Goal: Task Accomplishment & Management: Use online tool/utility

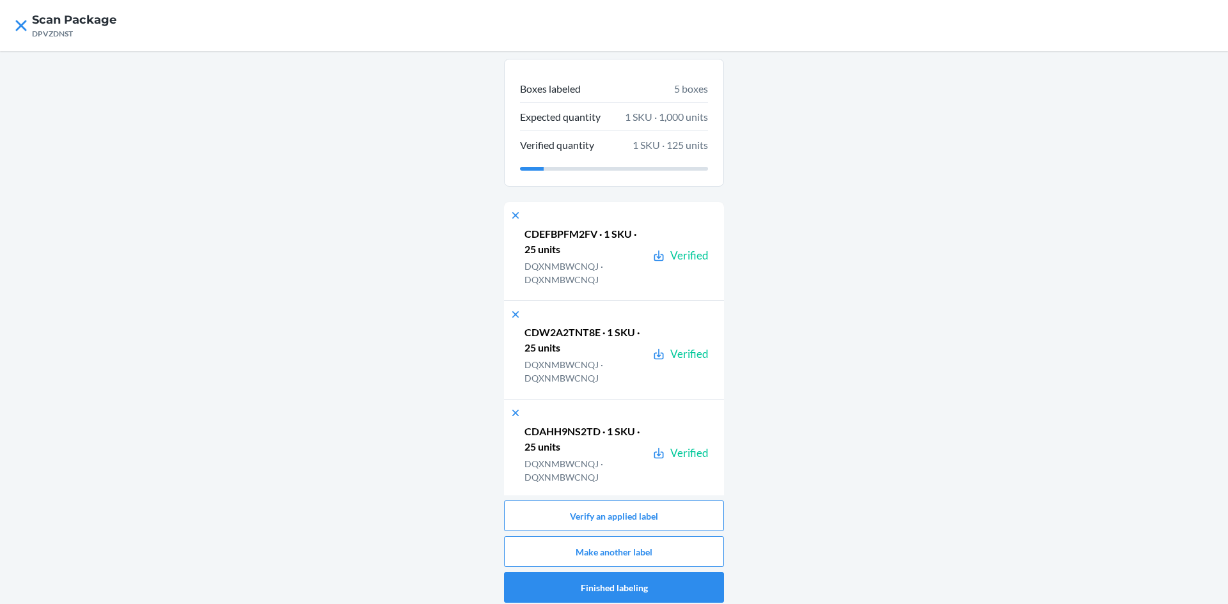
scroll to position [78, 0]
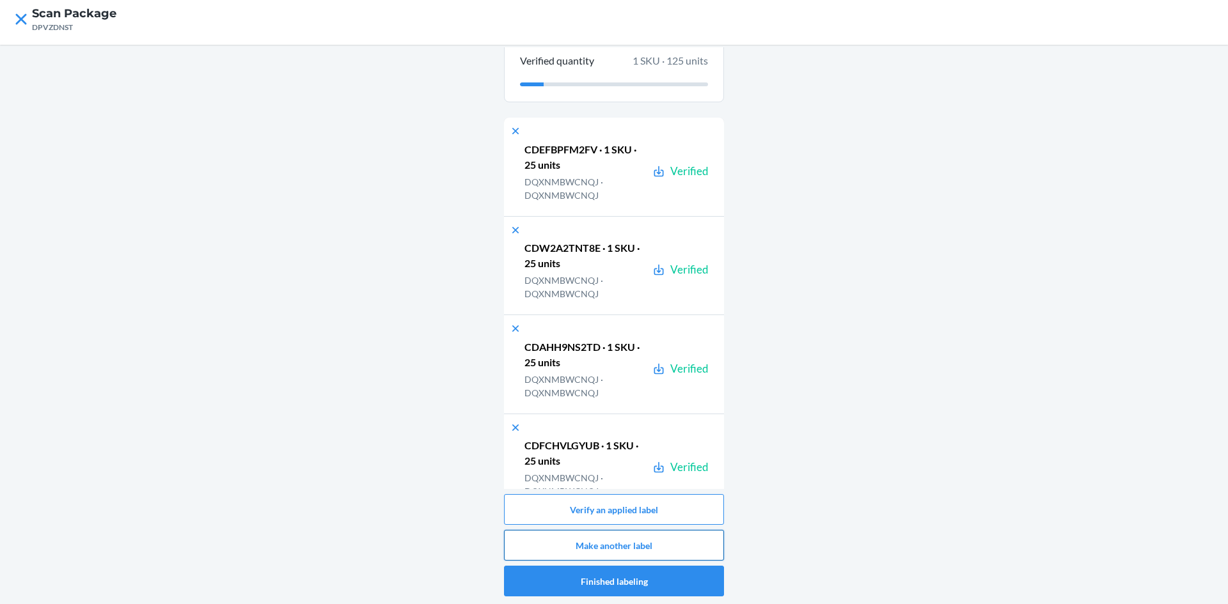
click at [661, 542] on button "Make another label" at bounding box center [614, 545] width 220 height 31
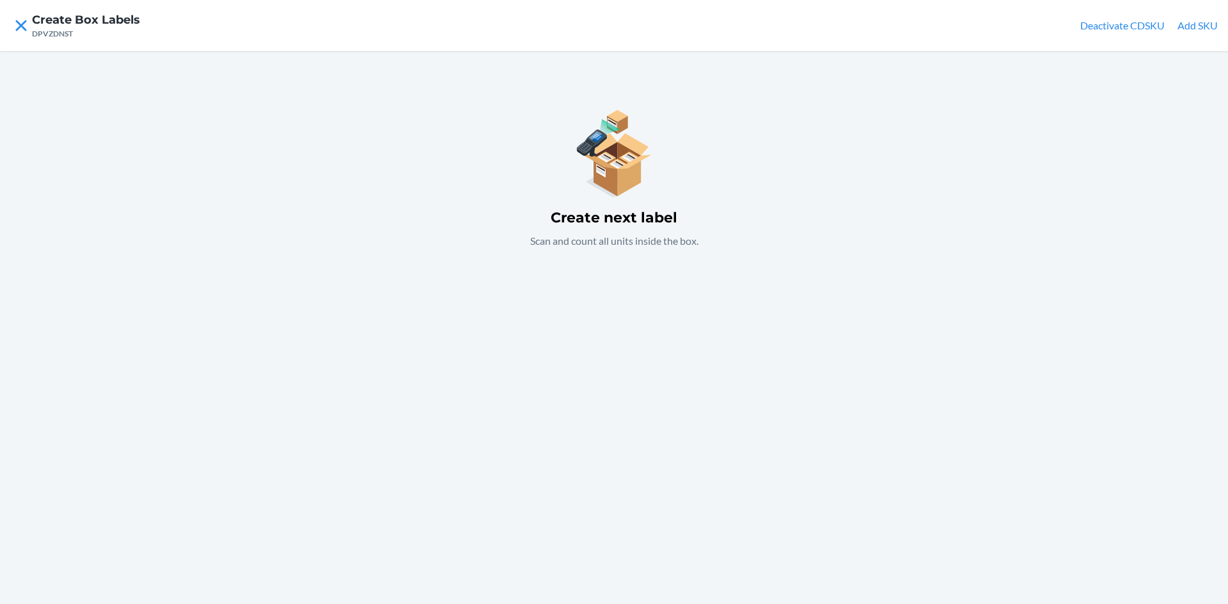
click at [1206, 24] on button "Add SKU" at bounding box center [1197, 25] width 40 height 15
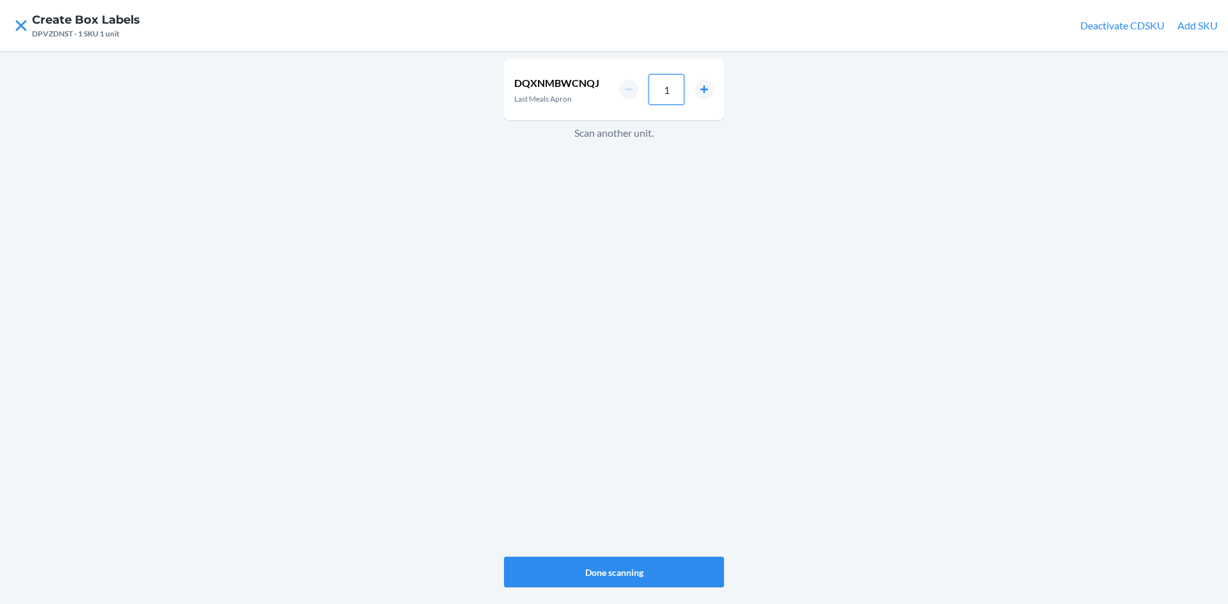
drag, startPoint x: 673, startPoint y: 94, endPoint x: 685, endPoint y: 96, distance: 12.3
click at [676, 95] on input "1" at bounding box center [666, 89] width 36 height 31
type input "25"
click at [629, 567] on button "Done scanning" at bounding box center [614, 572] width 220 height 31
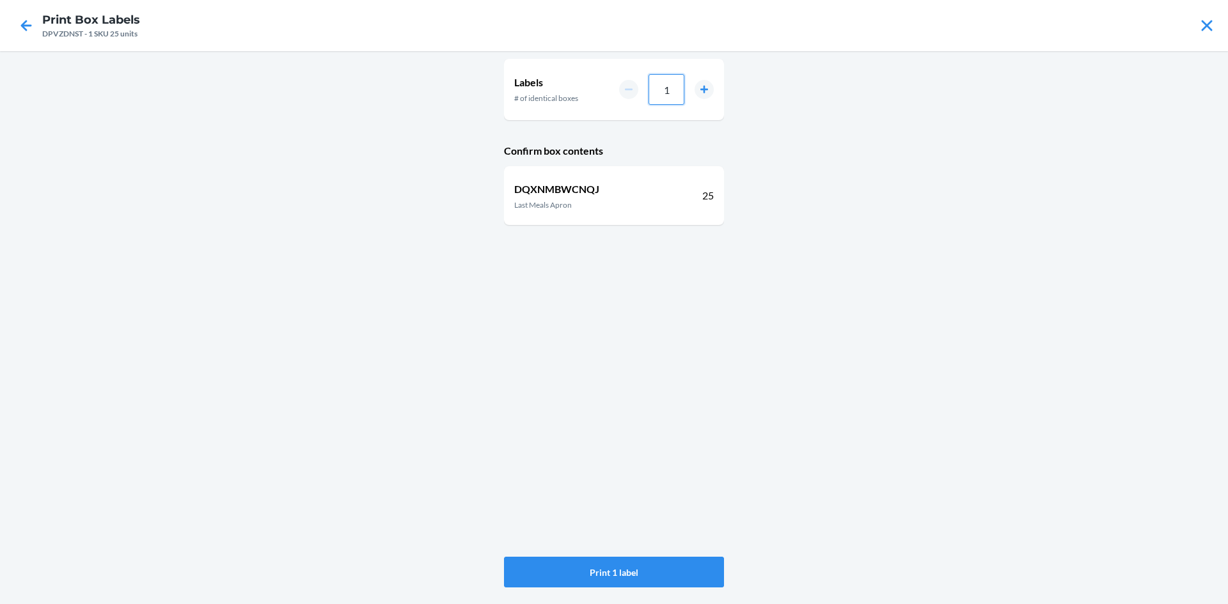
click at [672, 93] on input "1" at bounding box center [666, 89] width 36 height 31
type input "10"
click at [1207, 29] on icon at bounding box center [1207, 26] width 22 height 22
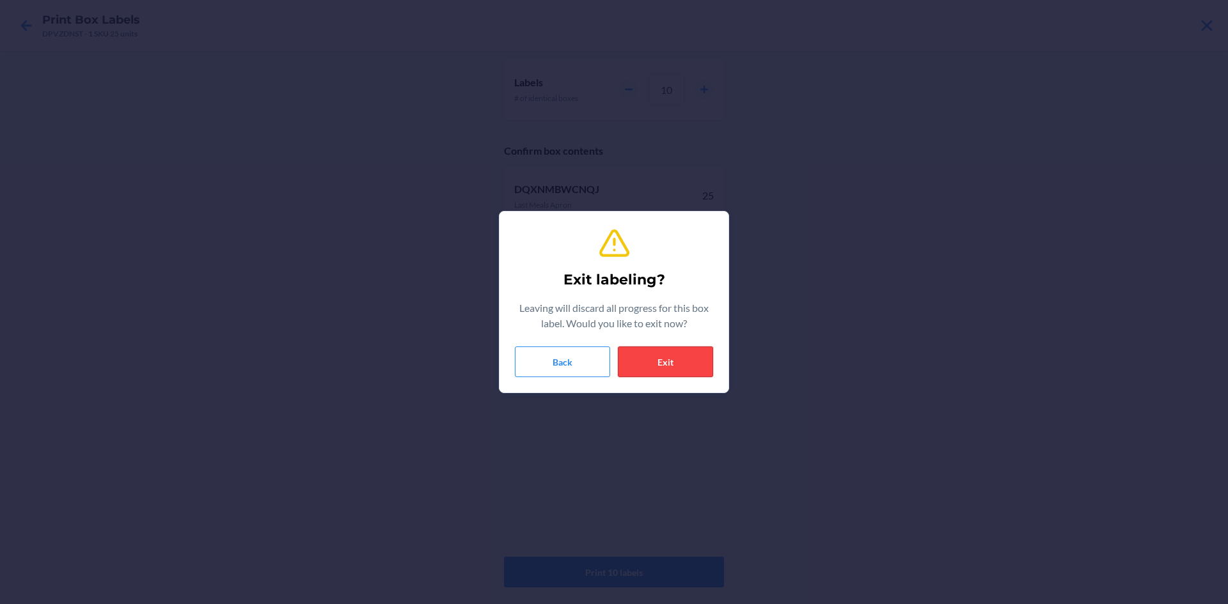
click at [661, 354] on button "Exit" at bounding box center [665, 362] width 95 height 31
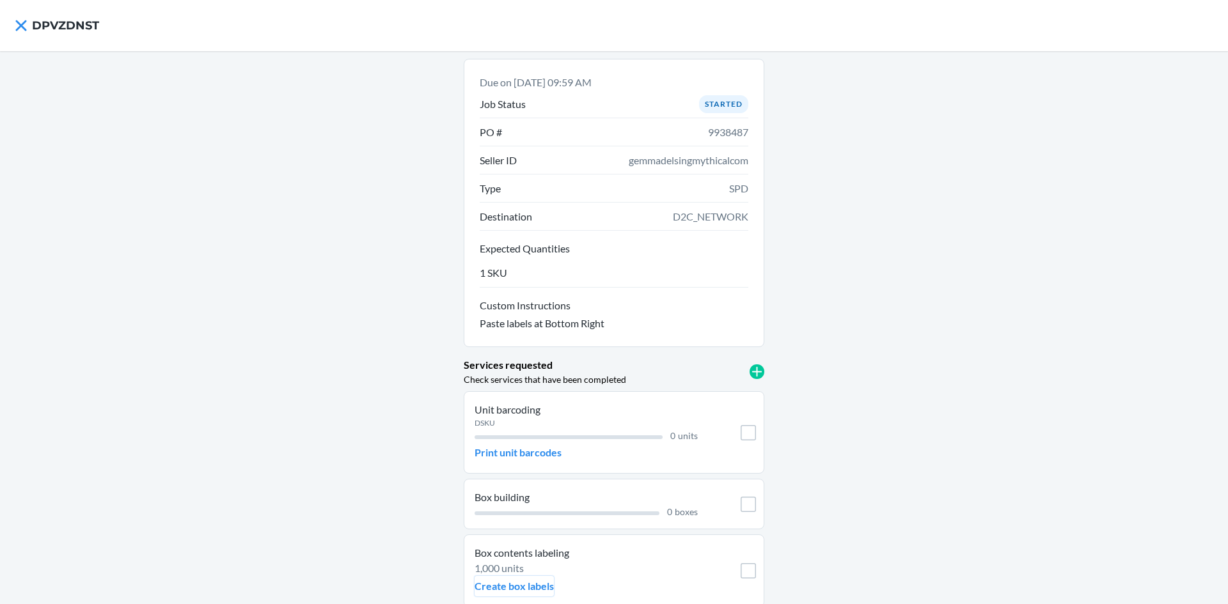
click at [524, 585] on p "Create box labels" at bounding box center [514, 586] width 79 height 15
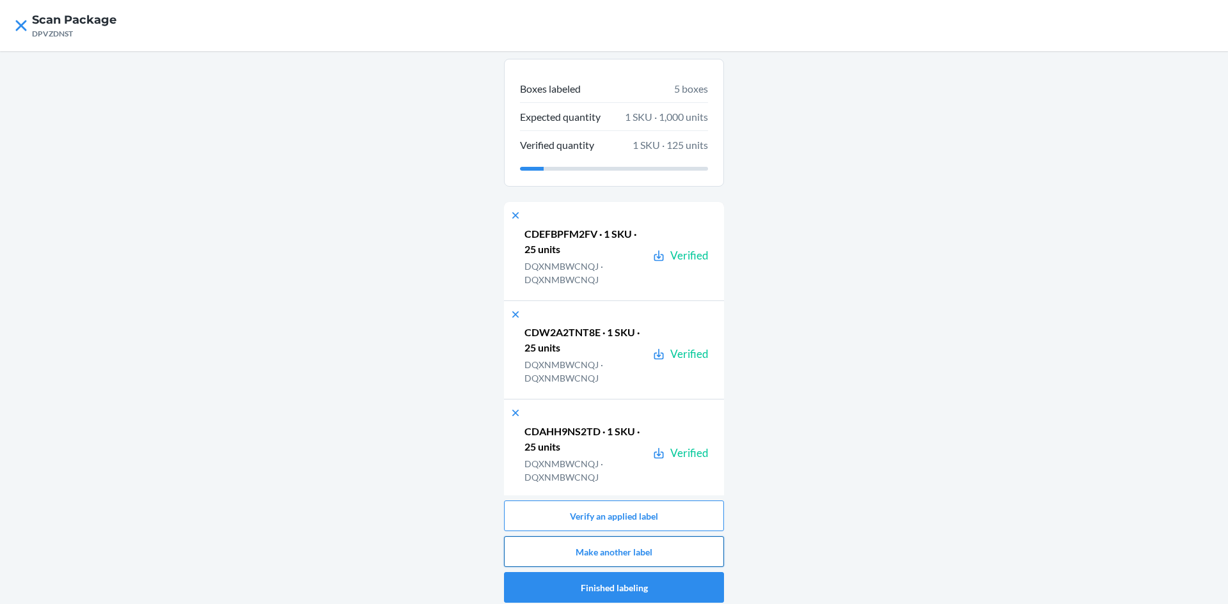
click at [650, 552] on button "Make another label" at bounding box center [614, 552] width 220 height 31
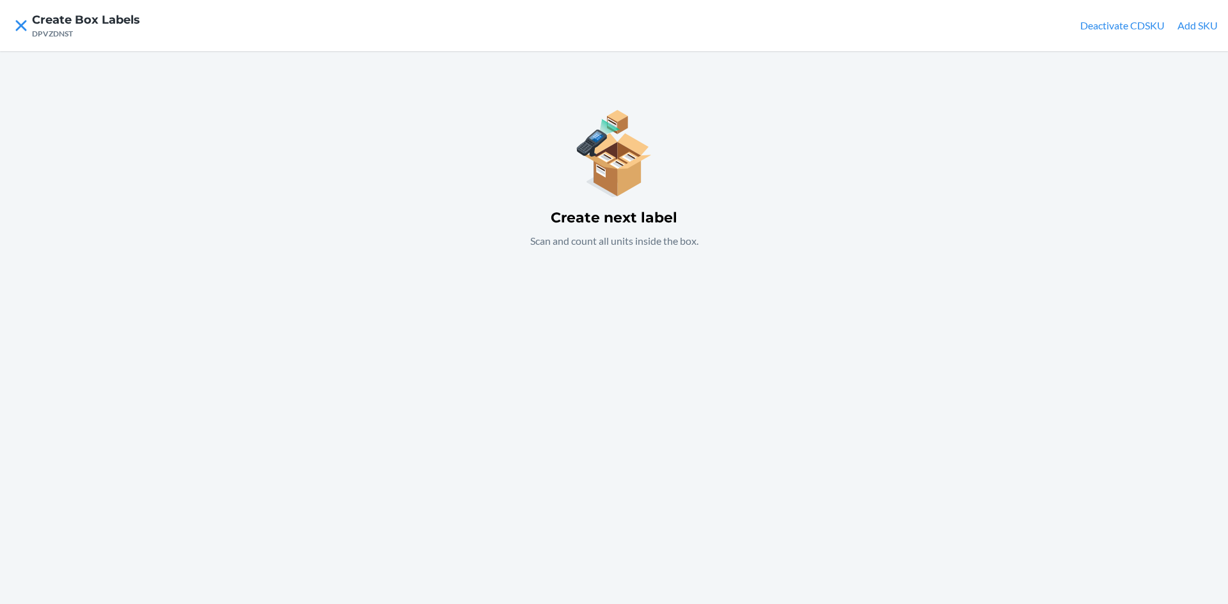
click at [1202, 28] on button "Add SKU" at bounding box center [1197, 25] width 40 height 15
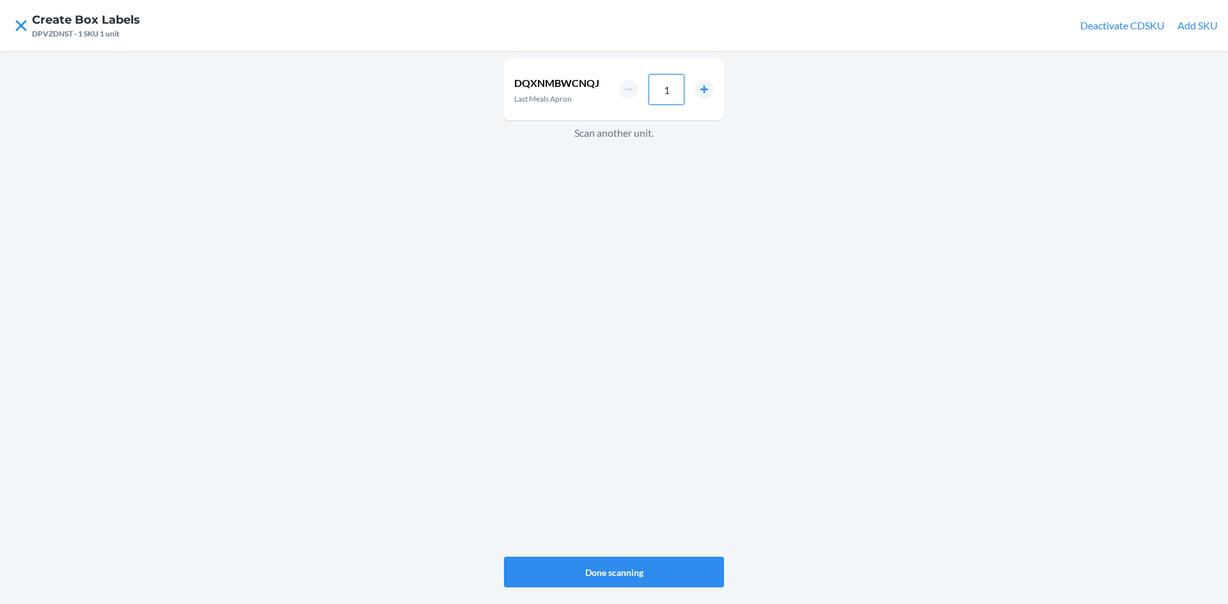
click at [664, 88] on input "1" at bounding box center [666, 89] width 36 height 31
type input "30"
click at [602, 581] on button "Done scanning" at bounding box center [614, 572] width 220 height 31
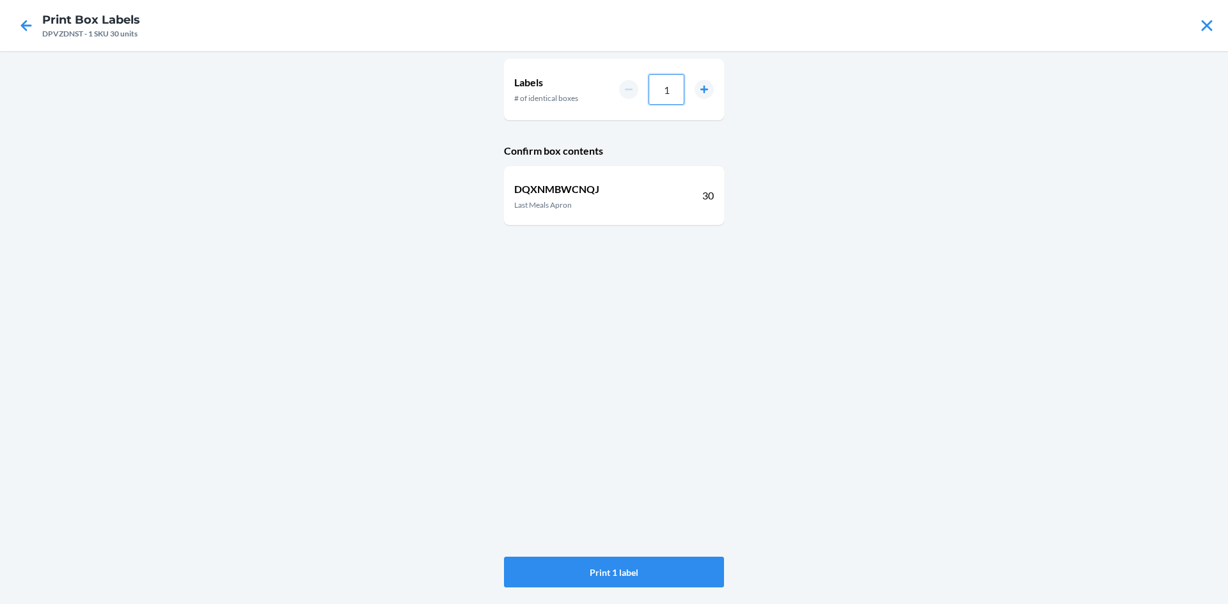
click at [669, 88] on input "1" at bounding box center [666, 89] width 36 height 31
type input "10"
click at [613, 578] on button "Print 10 labels" at bounding box center [614, 572] width 220 height 31
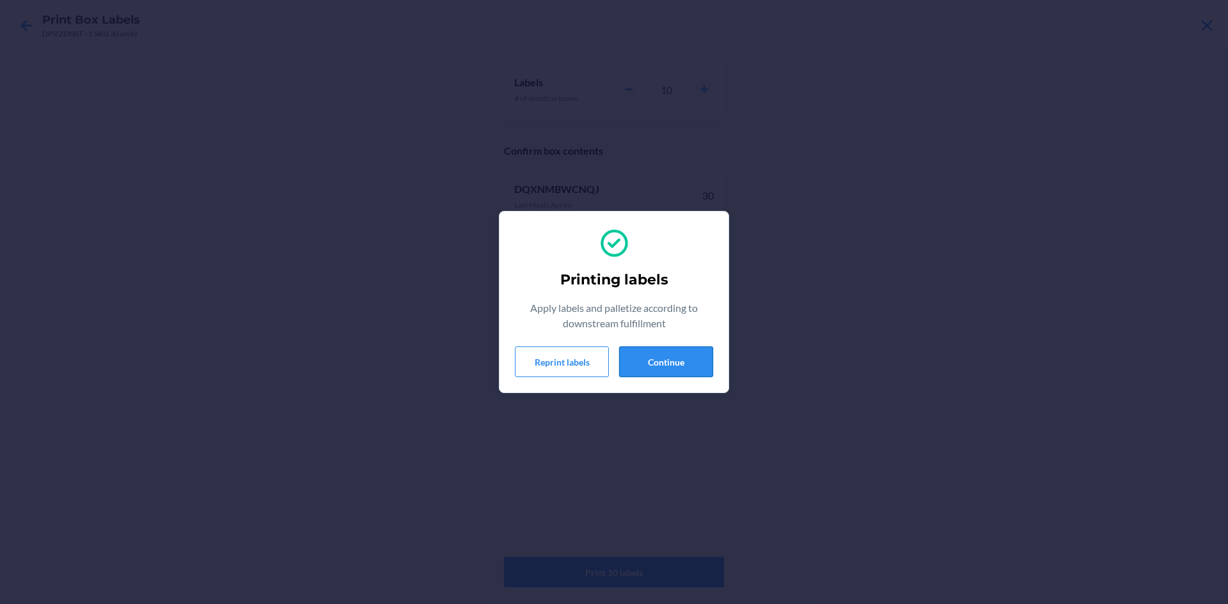
click at [678, 363] on button "Continue" at bounding box center [666, 362] width 94 height 31
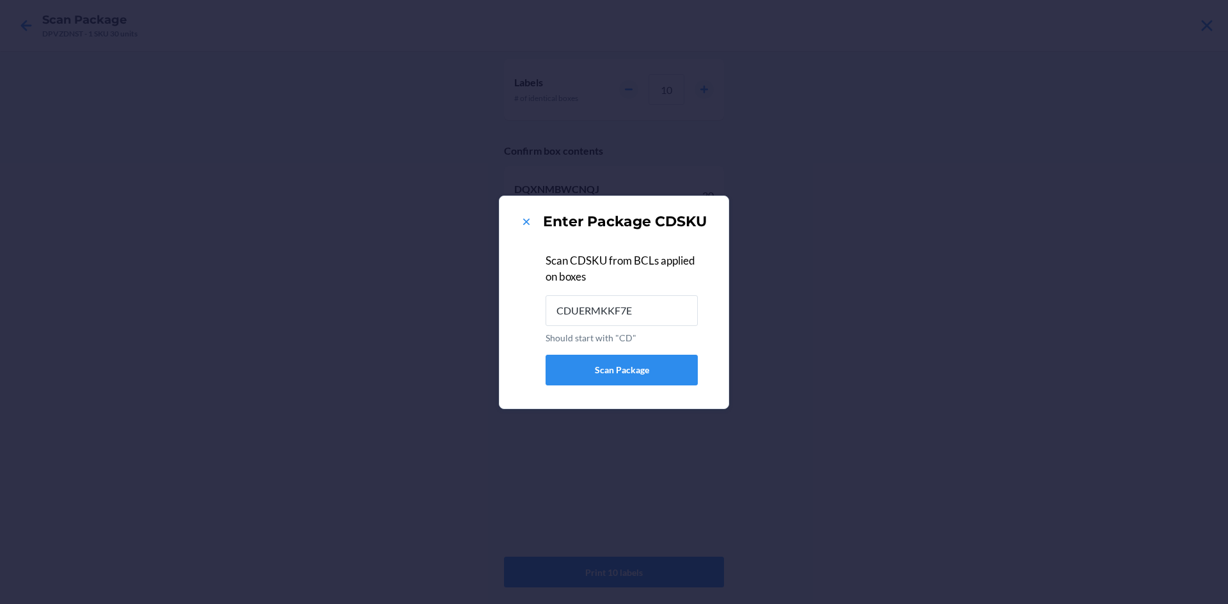
type input "CDUERMKKF7E"
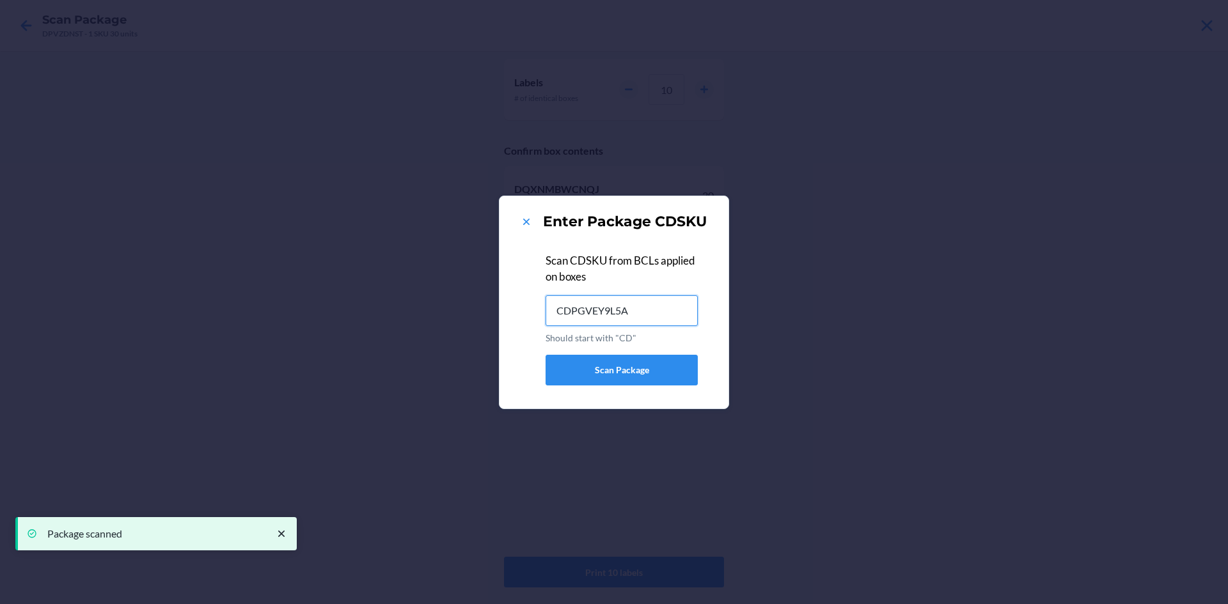
type input "CDPGVEY9L5A"
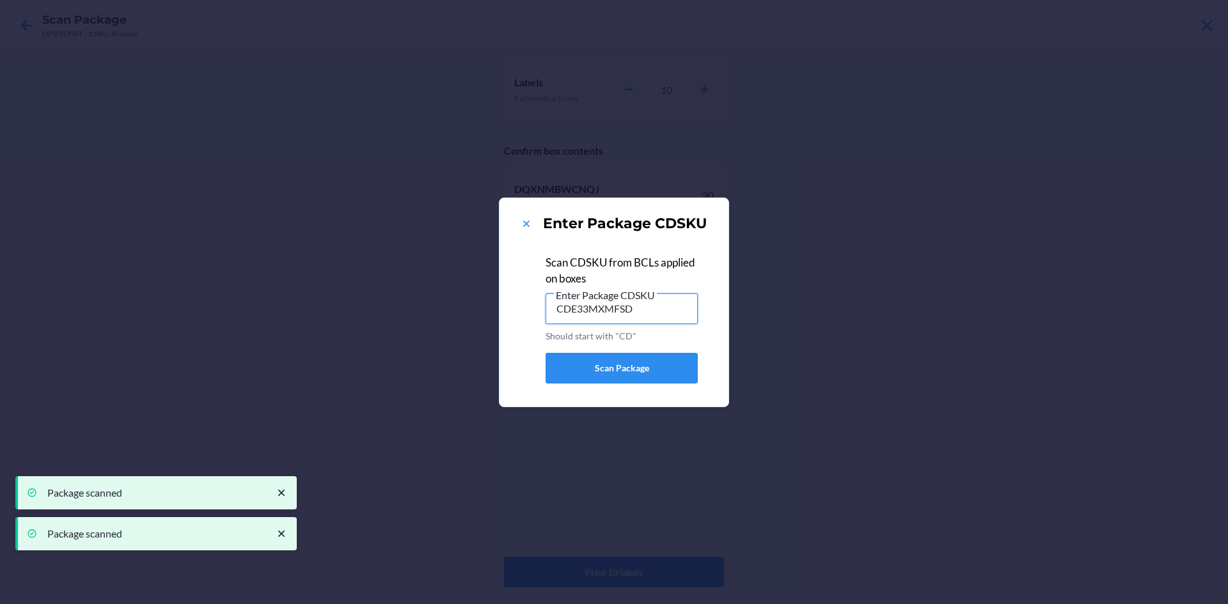
type input "CDE33MXMFSD"
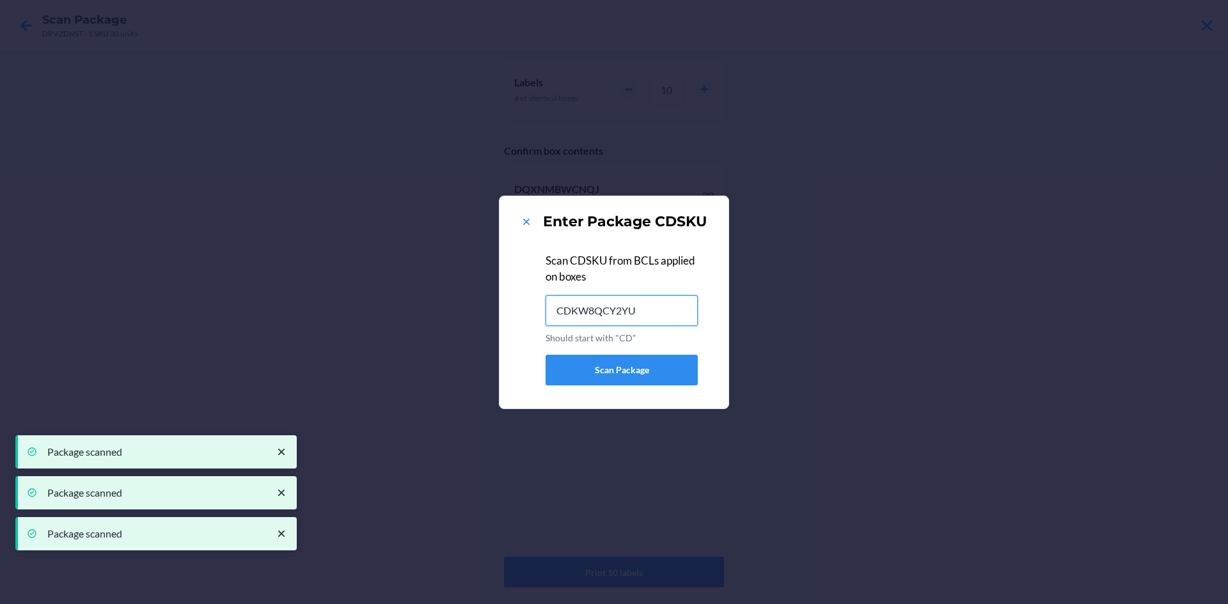
type input "CDKW8QCY2YU"
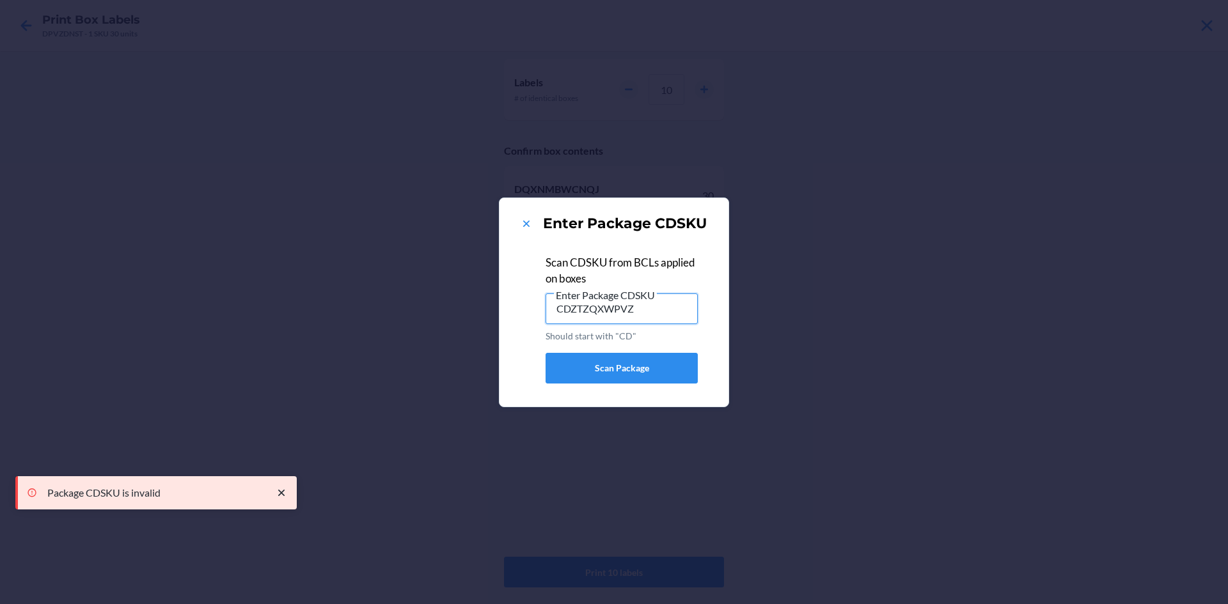
drag, startPoint x: 654, startPoint y: 302, endPoint x: 498, endPoint y: 315, distance: 156.5
click at [498, 320] on div "Enter Package CDSKU Scan CDSKU from BCLs applied on boxes Enter Package CDSKU C…" at bounding box center [614, 302] width 1228 height 604
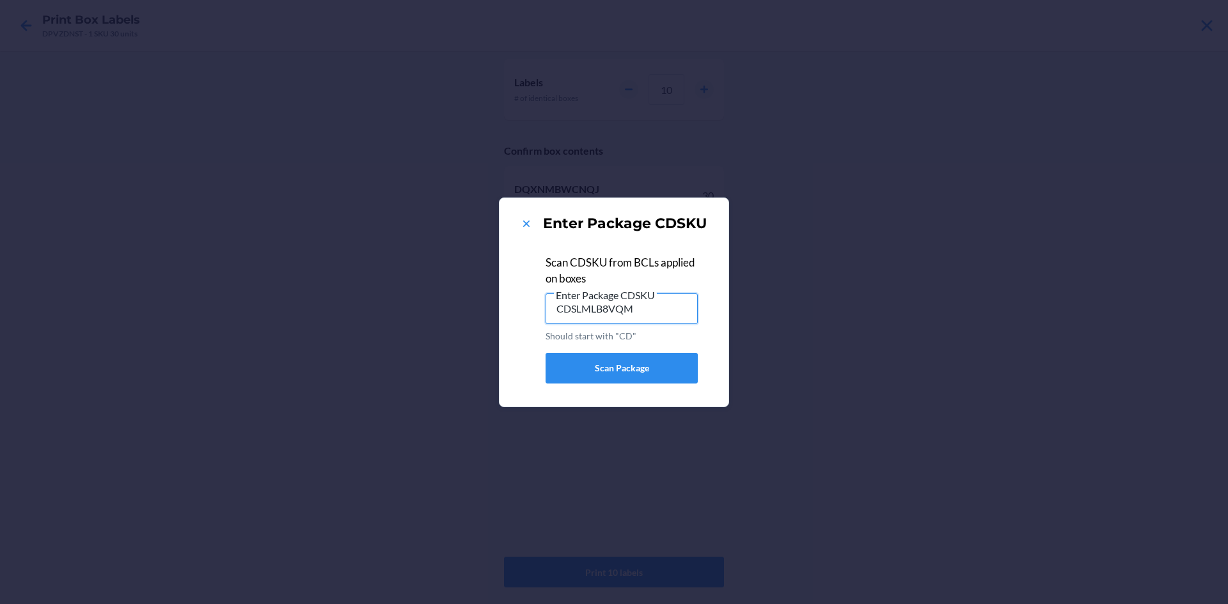
type input "CDSLMLB8VQM"
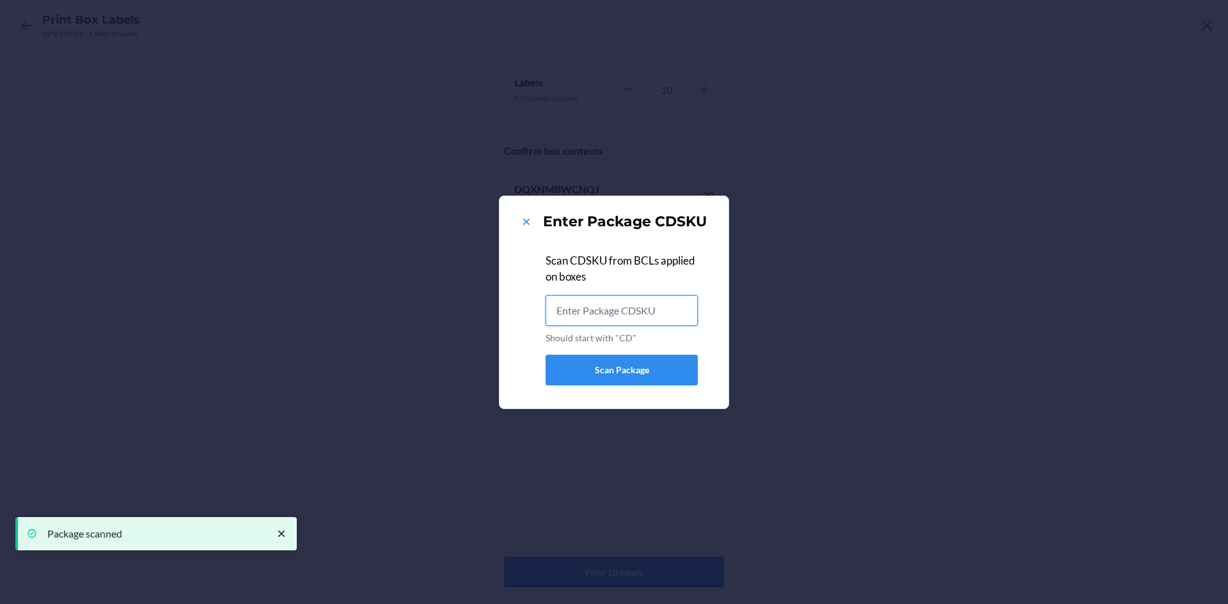
click at [646, 310] on input "Should start with "CD"" at bounding box center [621, 310] width 152 height 31
type input "CDXWD3P47RG"
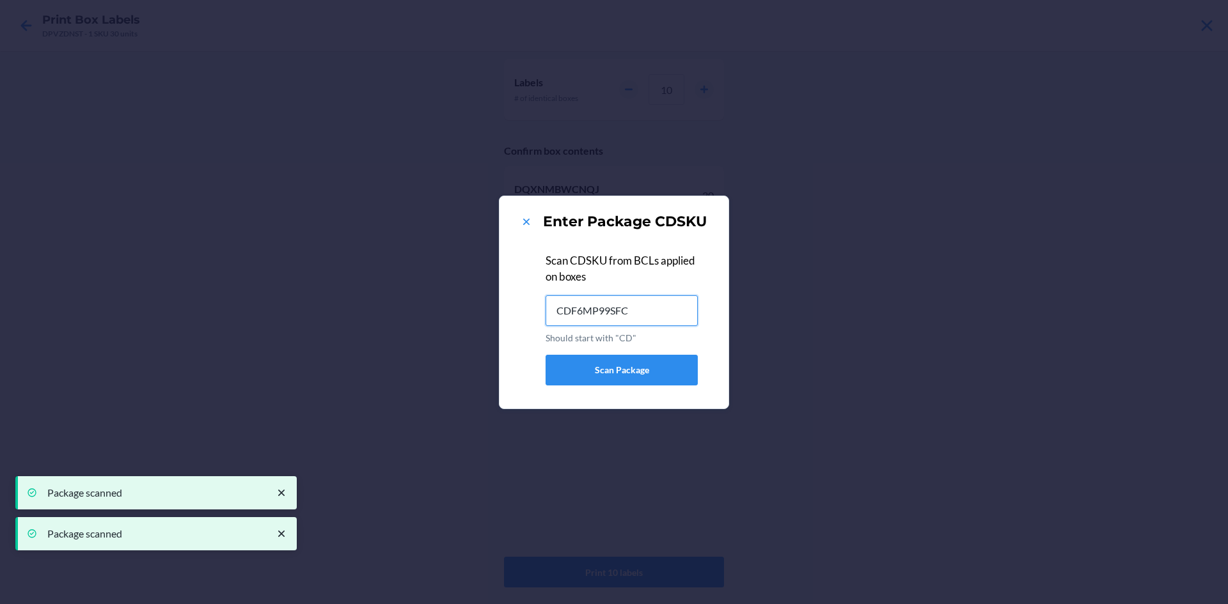
type input "CDF6MP99SFC"
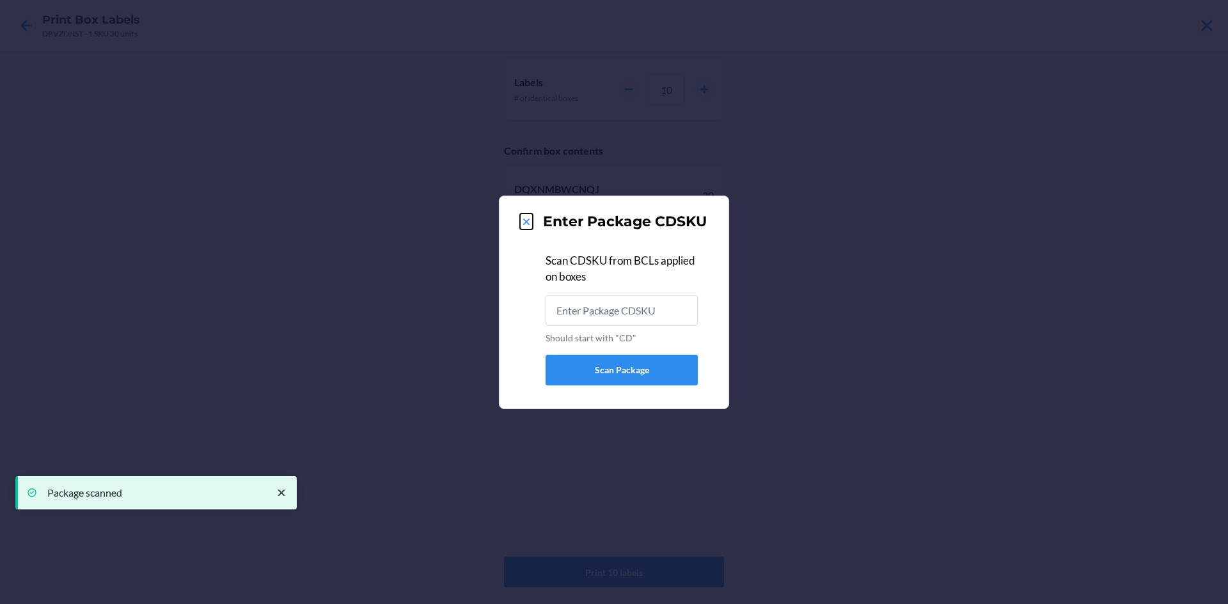
click at [528, 221] on icon at bounding box center [526, 222] width 13 height 13
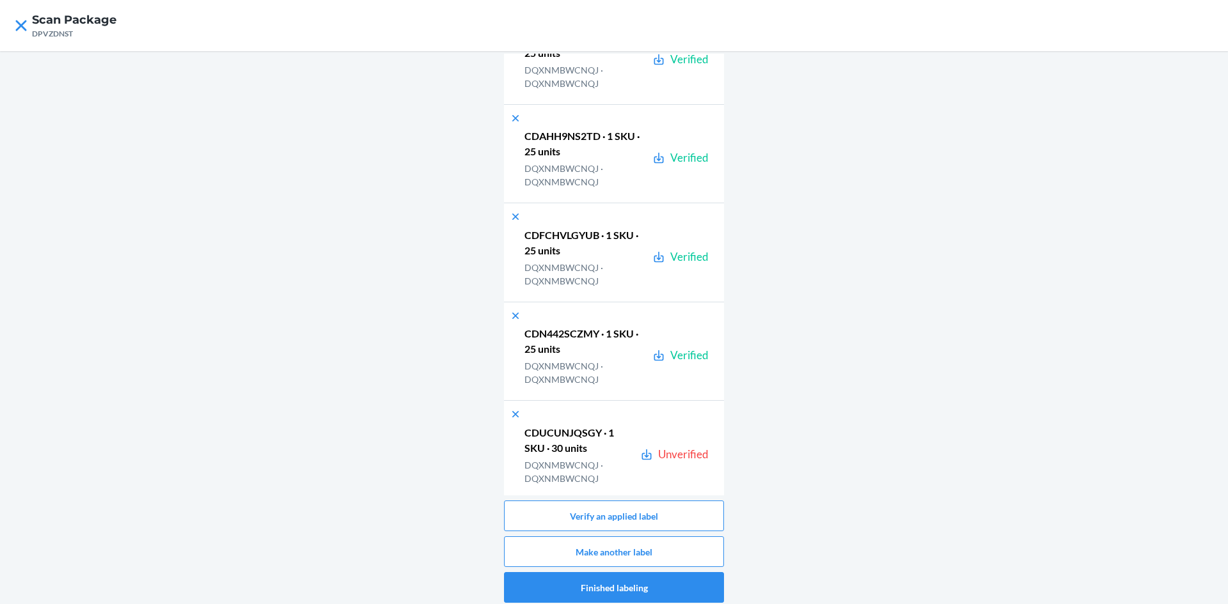
scroll to position [1194, 0]
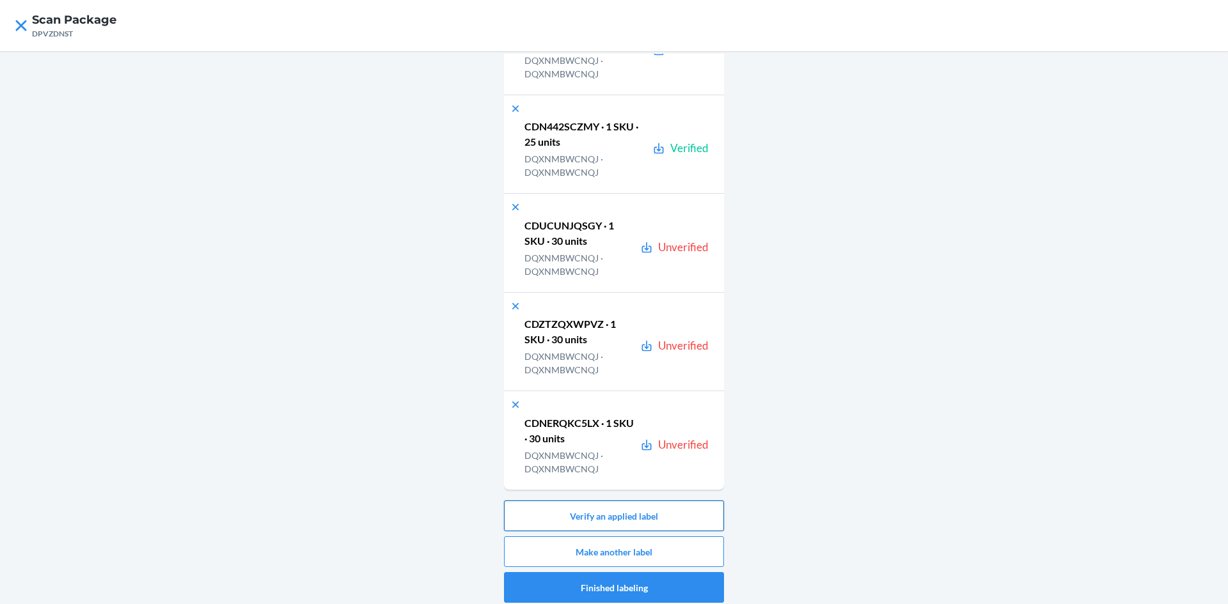
click at [629, 513] on button "Verify an applied label" at bounding box center [614, 516] width 220 height 31
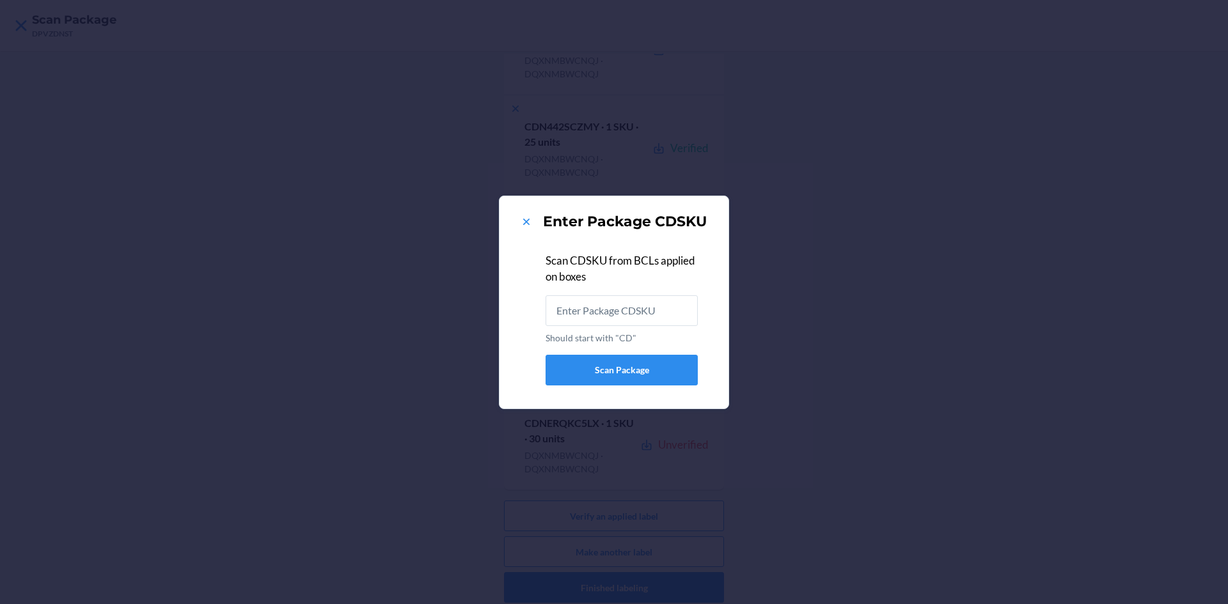
drag, startPoint x: 627, startPoint y: 317, endPoint x: 633, endPoint y: 320, distance: 6.6
click at [627, 318] on input "Should start with "CD"" at bounding box center [621, 310] width 152 height 31
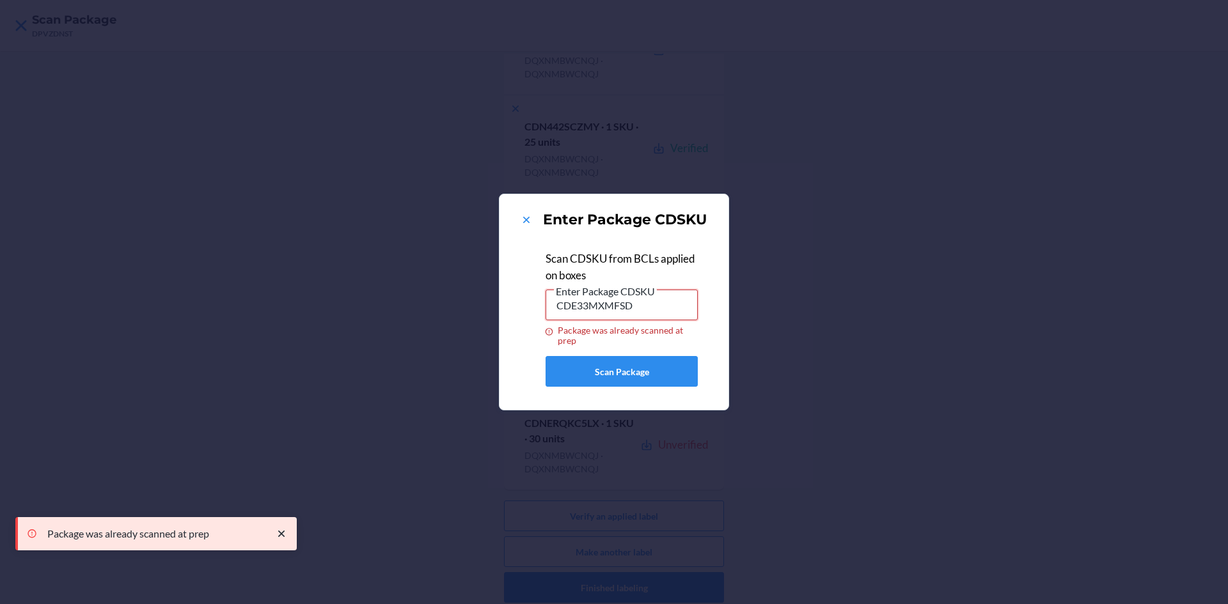
drag, startPoint x: 660, startPoint y: 313, endPoint x: 402, endPoint y: 332, distance: 258.4
click at [402, 332] on div "Enter Package CDSKU Scan CDSKU from BCLs applied on boxes Enter Package CDSKU C…" at bounding box center [614, 302] width 1228 height 604
drag, startPoint x: 667, startPoint y: 307, endPoint x: 406, endPoint y: 320, distance: 261.2
click at [406, 320] on div "Enter Package CDSKU Scan CDSKU from BCLs applied on boxes Enter Package CDSKU C…" at bounding box center [614, 302] width 1228 height 604
type input "CDNERQKC5LX"
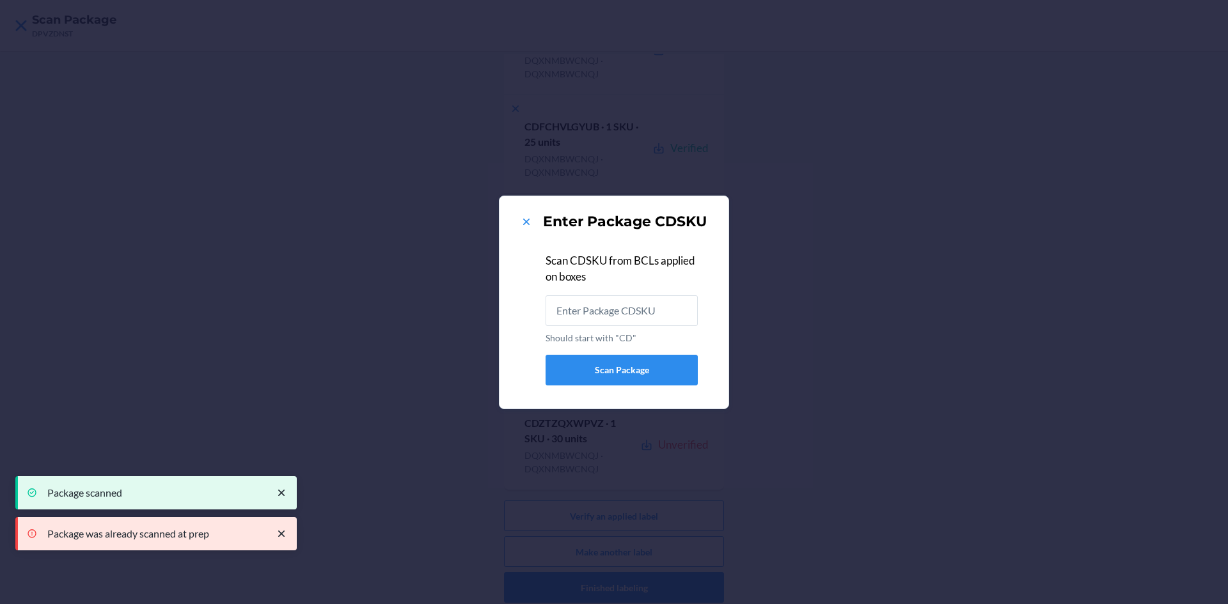
scroll to position [0, 0]
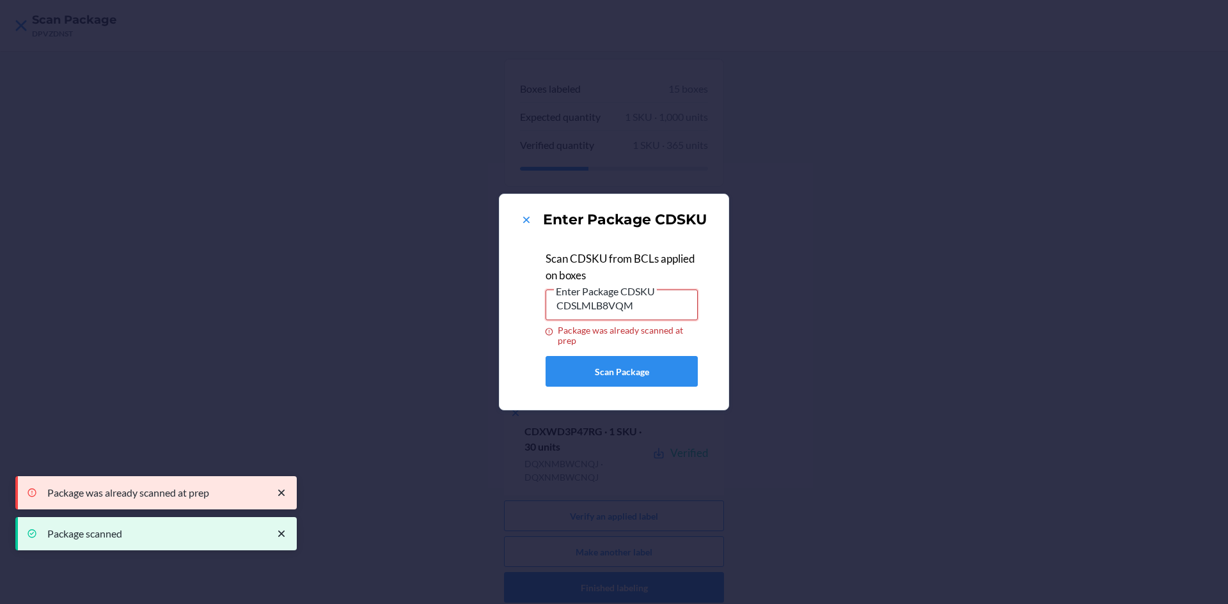
drag, startPoint x: 653, startPoint y: 305, endPoint x: 439, endPoint y: 322, distance: 214.9
click at [437, 322] on div "Enter Package CDSKU Scan CDSKU from BCLs applied on boxes Enter Package CDSKU C…" at bounding box center [614, 302] width 1228 height 604
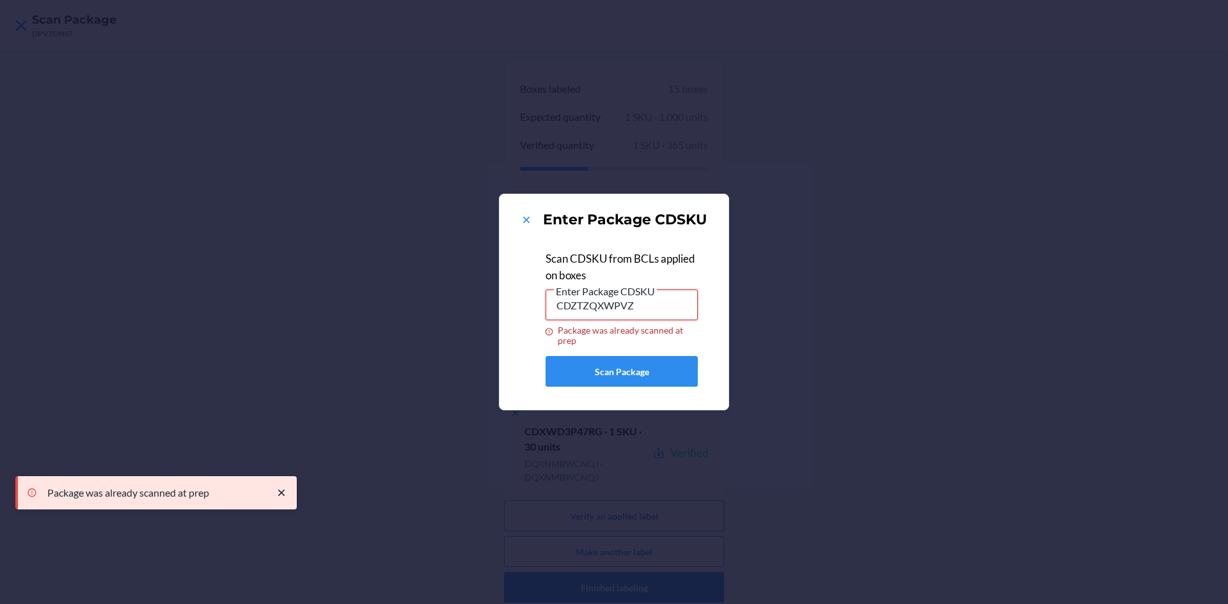
type input "CDZTZQXWPVZ"
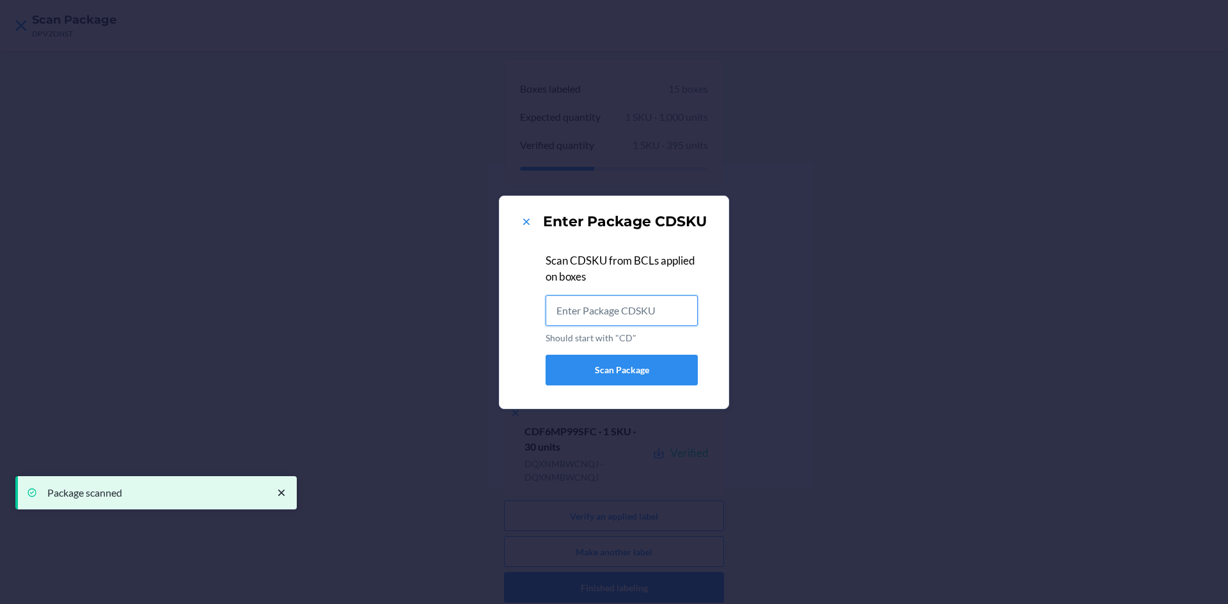
click at [593, 305] on input "Should start with "CD"" at bounding box center [621, 310] width 152 height 31
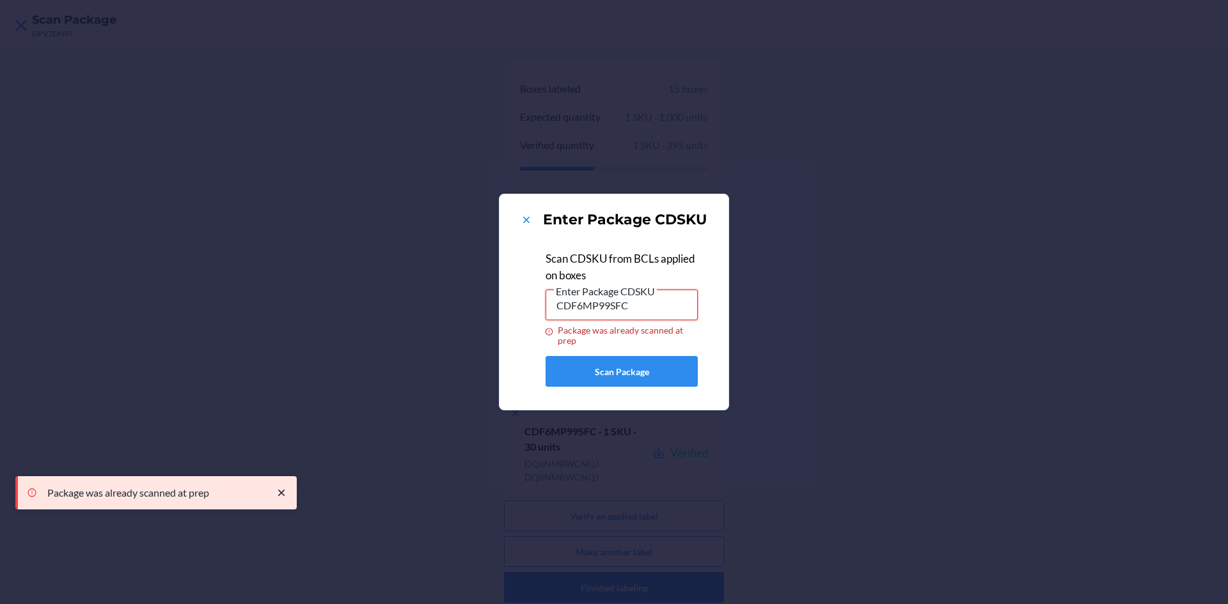
drag, startPoint x: 653, startPoint y: 308, endPoint x: 371, endPoint y: 350, distance: 285.2
click at [371, 350] on div "Enter Package CDSKU Scan CDSKU from BCLs applied on boxes Enter Package CDSKU C…" at bounding box center [614, 302] width 1228 height 604
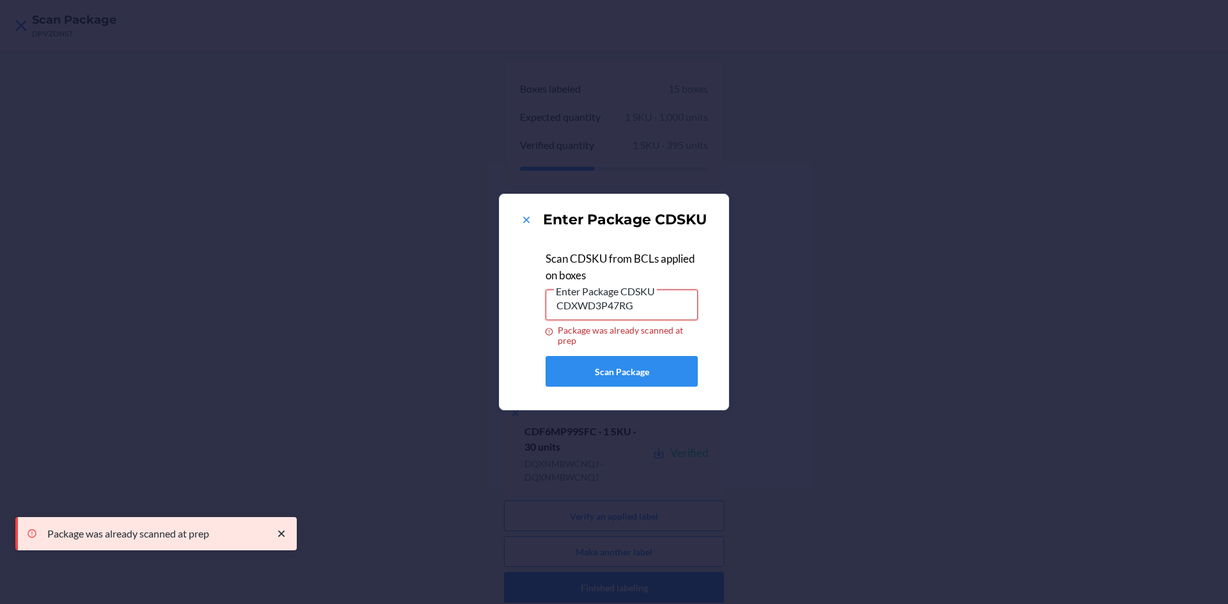
type input "CDXWD3P47RG"
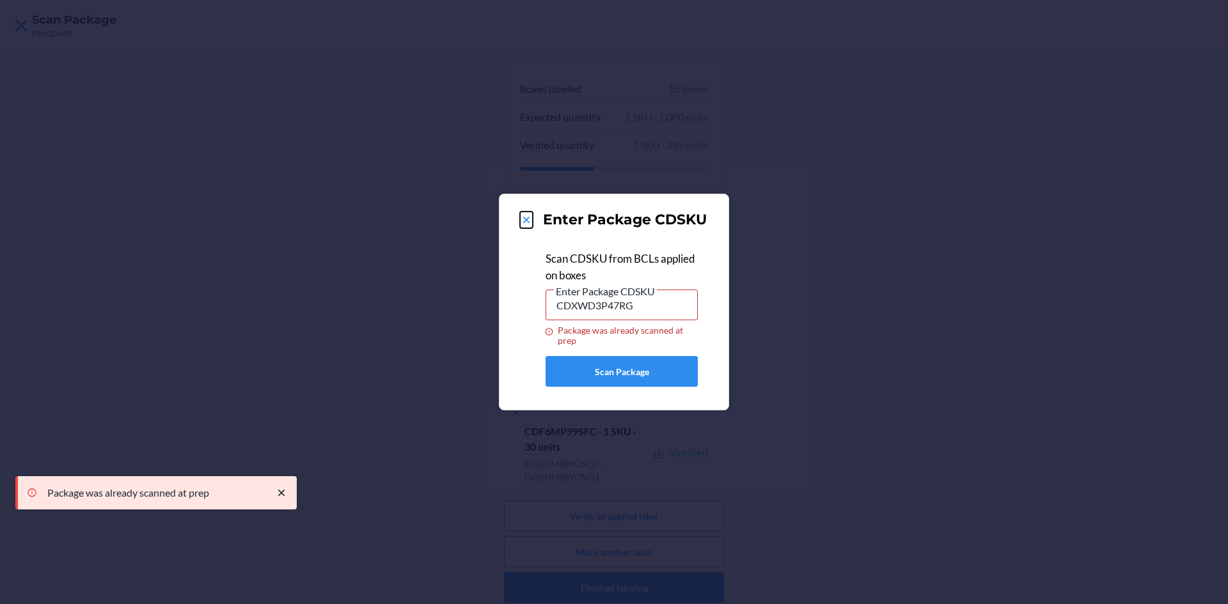
click at [528, 216] on icon at bounding box center [526, 220] width 13 height 13
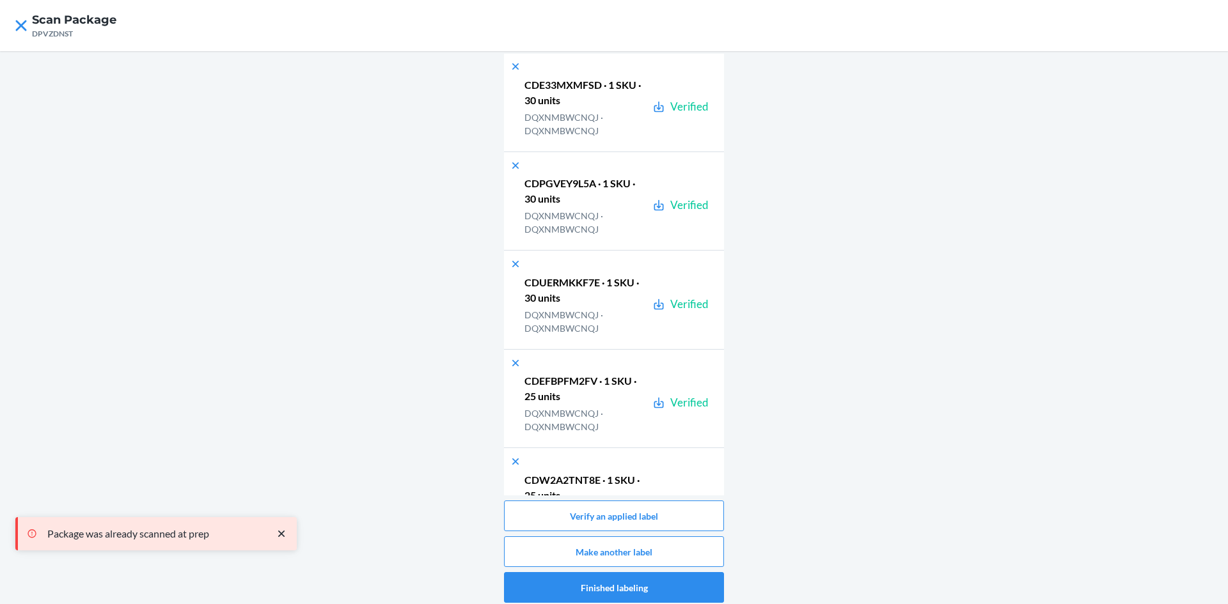
scroll to position [1194, 0]
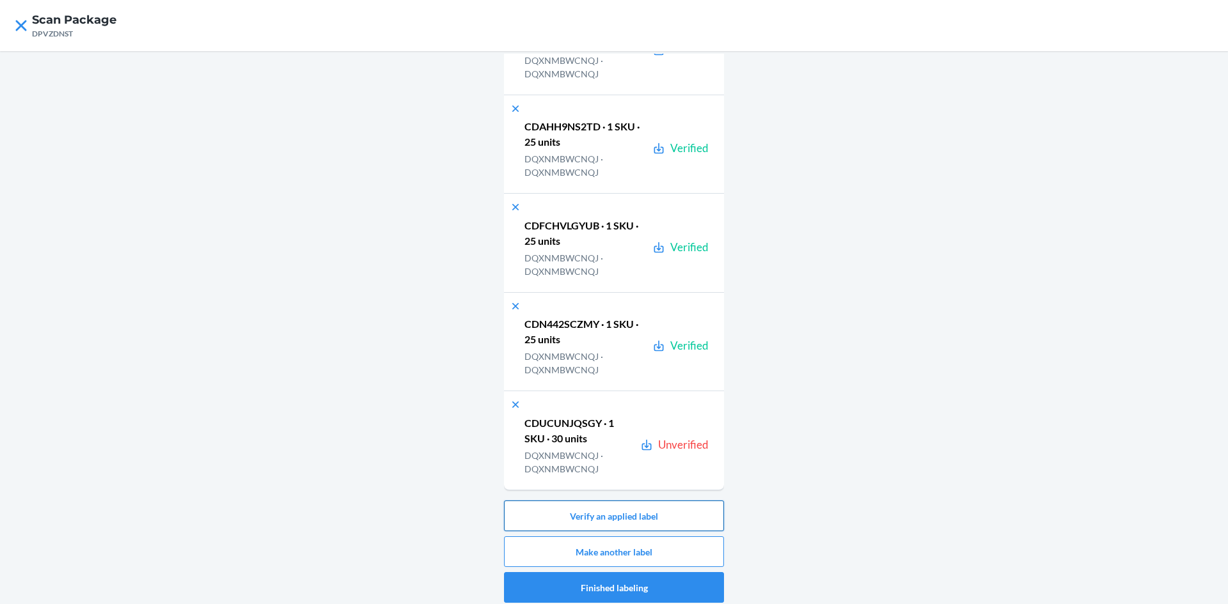
click at [614, 515] on button "Verify an applied label" at bounding box center [614, 516] width 220 height 31
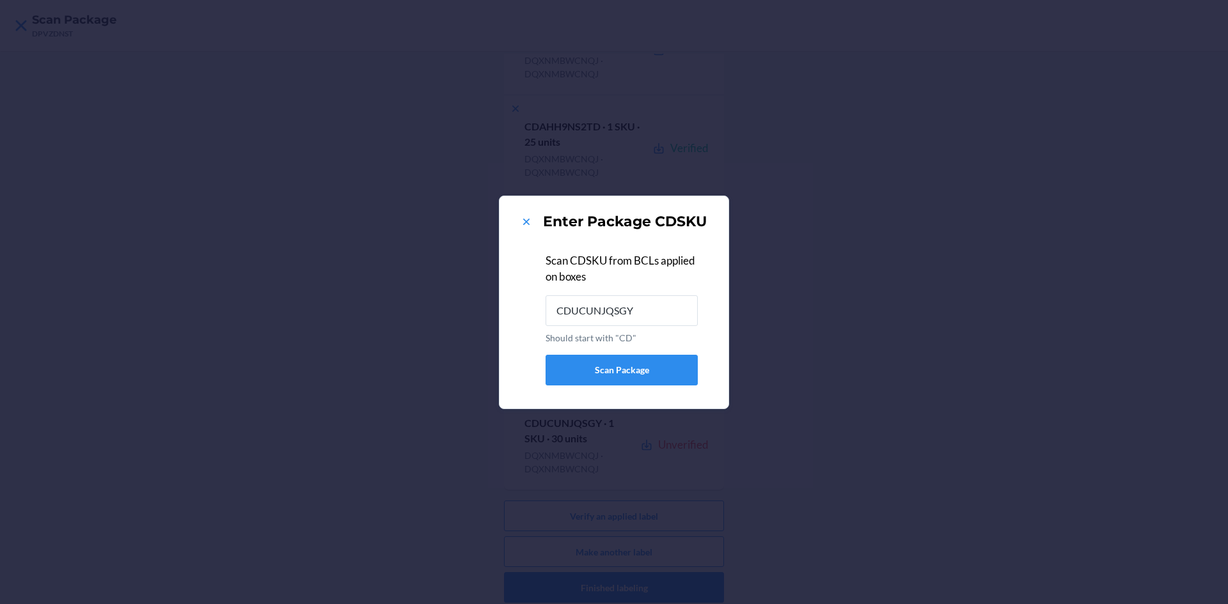
type input "CDUCUNJQSGY"
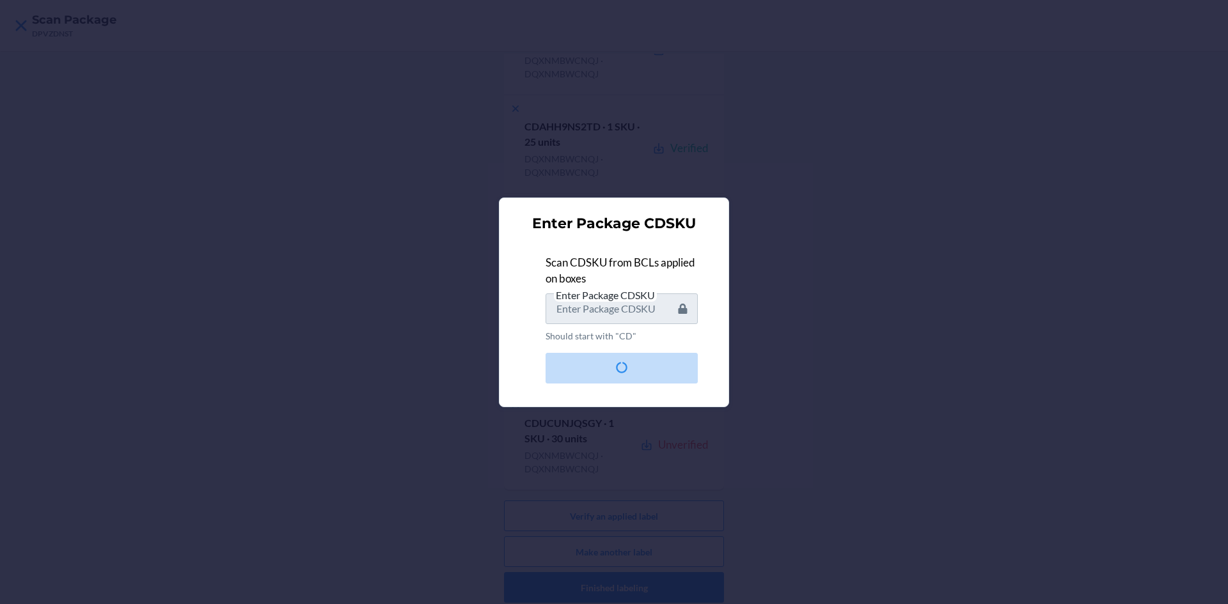
scroll to position [0, 0]
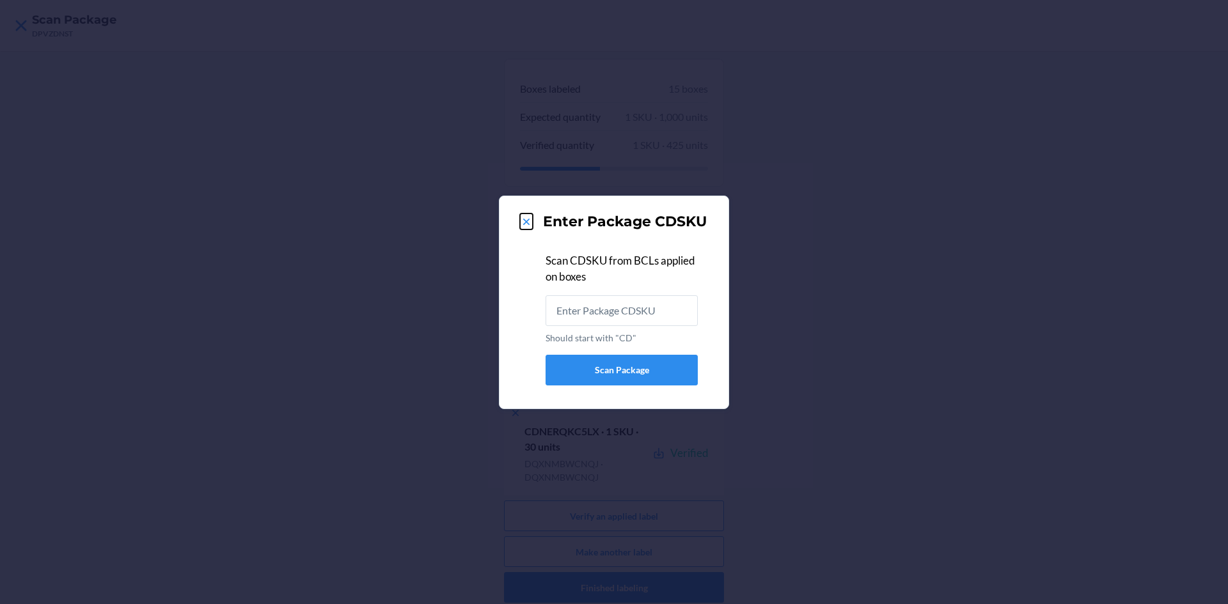
click at [529, 216] on icon at bounding box center [526, 222] width 13 height 13
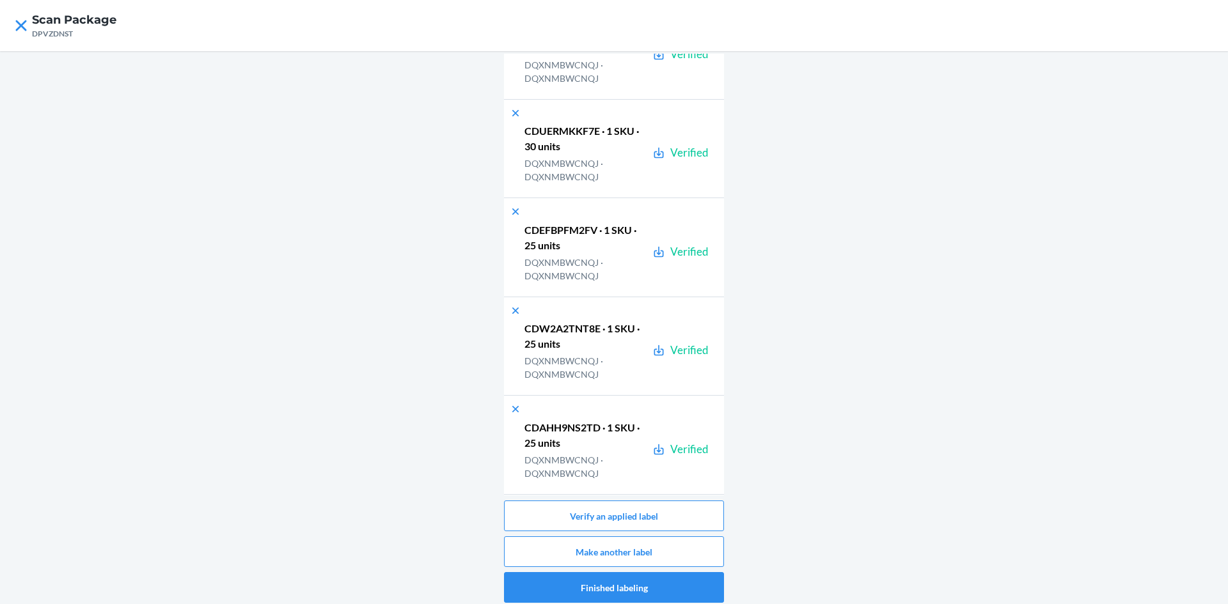
scroll to position [1194, 0]
